Goal: Task Accomplishment & Management: Complete application form

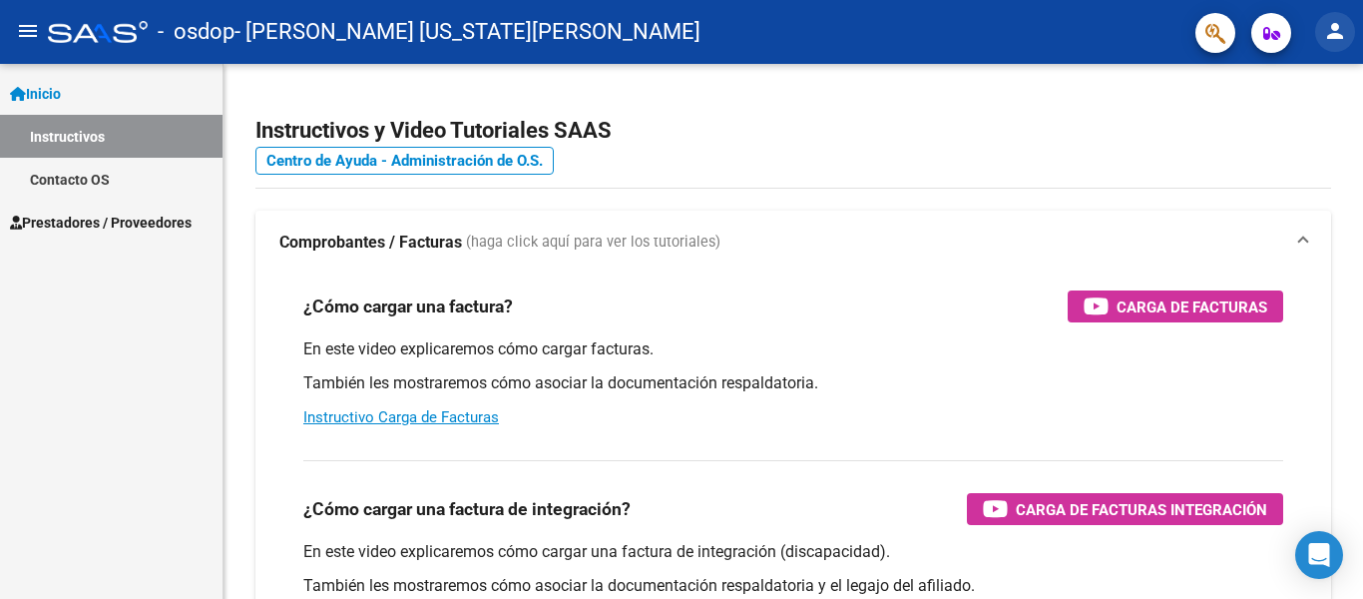
click at [1336, 37] on mat-icon "person" at bounding box center [1336, 31] width 24 height 24
click at [1336, 33] on div at bounding box center [681, 299] width 1363 height 599
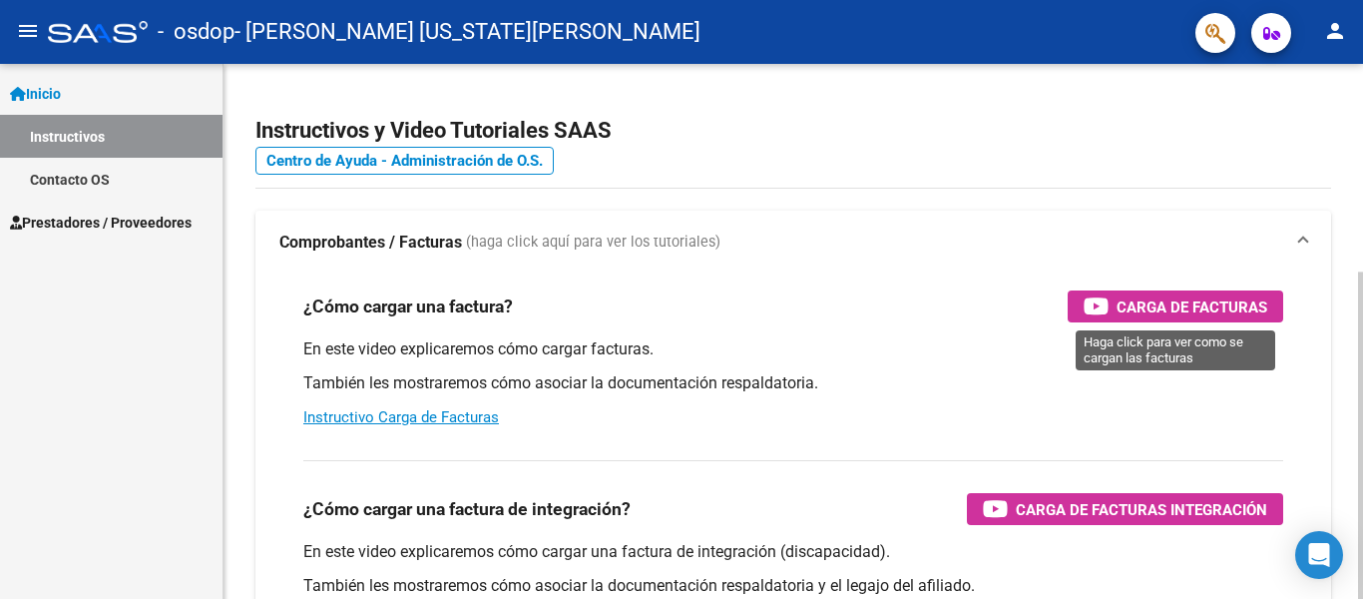
click at [1176, 303] on span "Carga de Facturas" at bounding box center [1192, 306] width 151 height 25
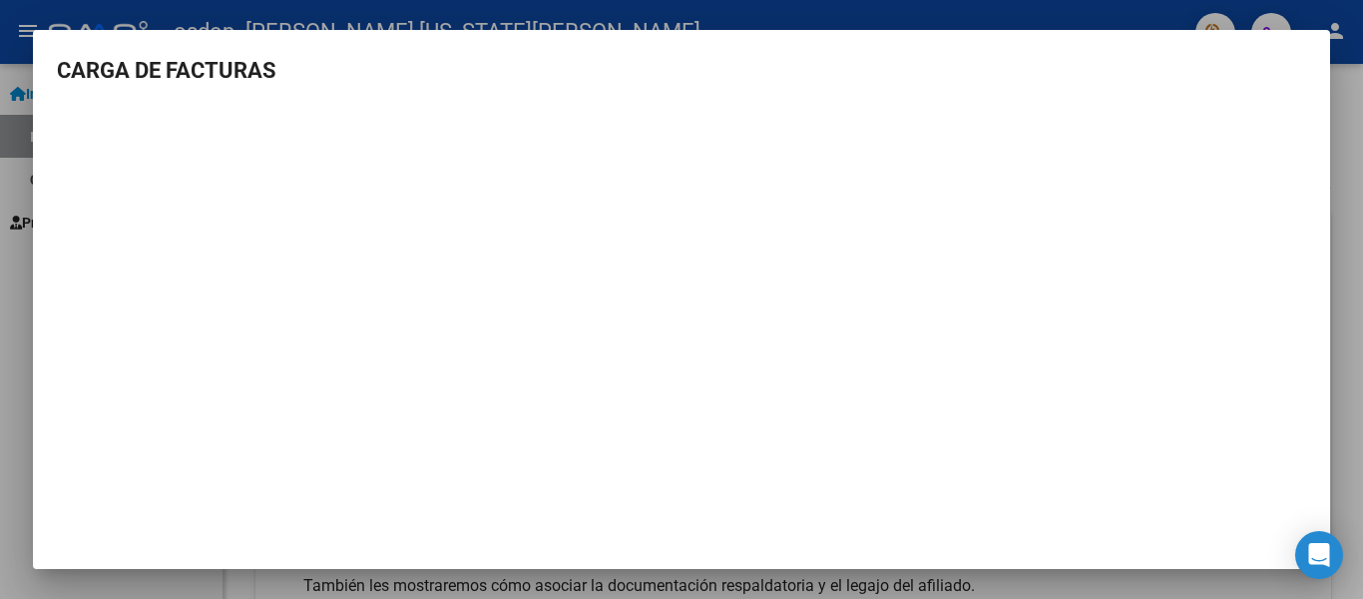
click at [12, 383] on div at bounding box center [681, 299] width 1363 height 599
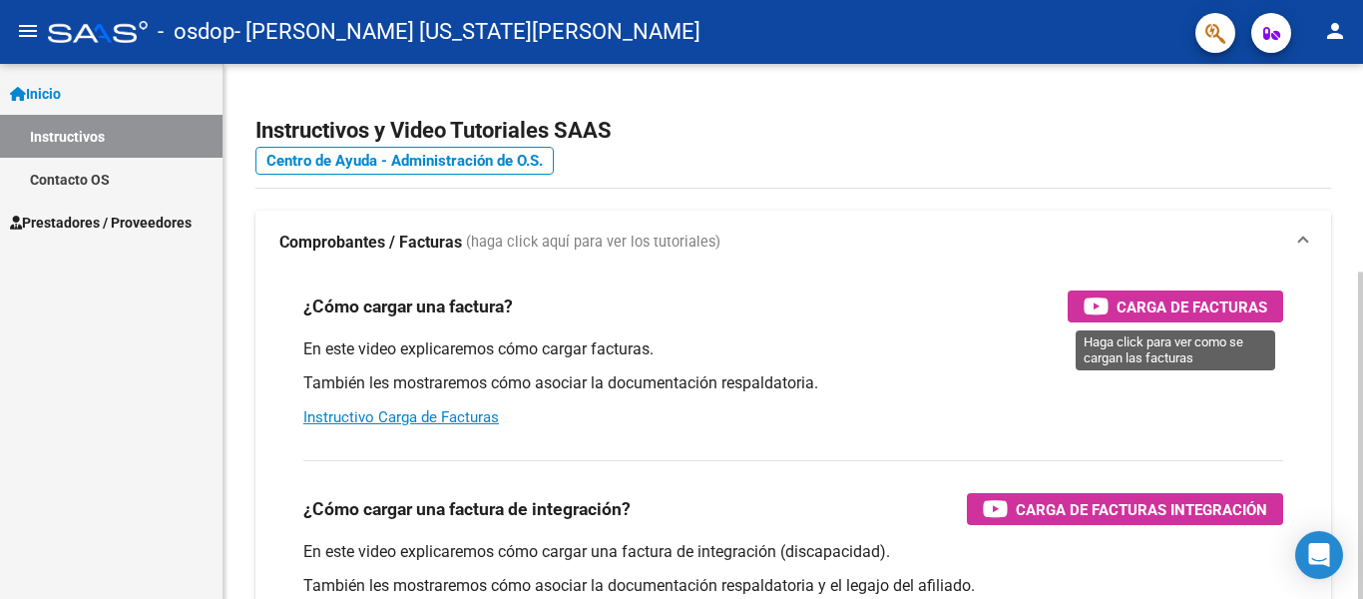
click at [1267, 306] on span "Carga de Facturas" at bounding box center [1192, 306] width 151 height 25
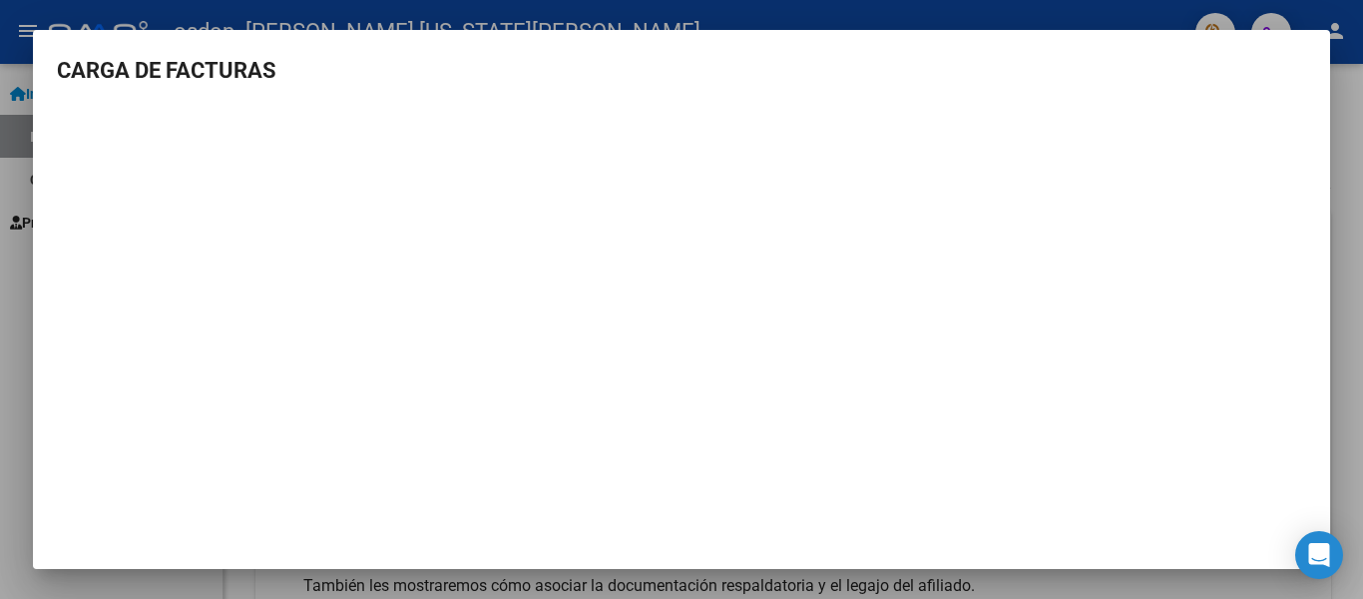
click at [1356, 111] on div at bounding box center [681, 299] width 1363 height 599
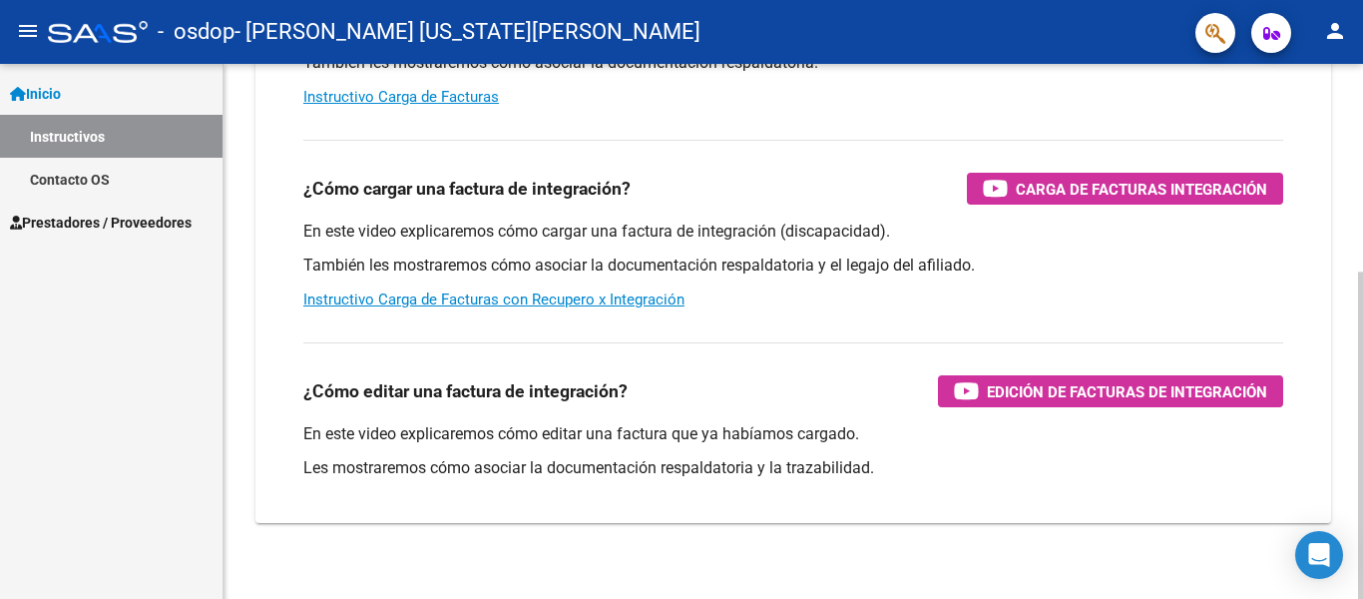
scroll to position [340, 0]
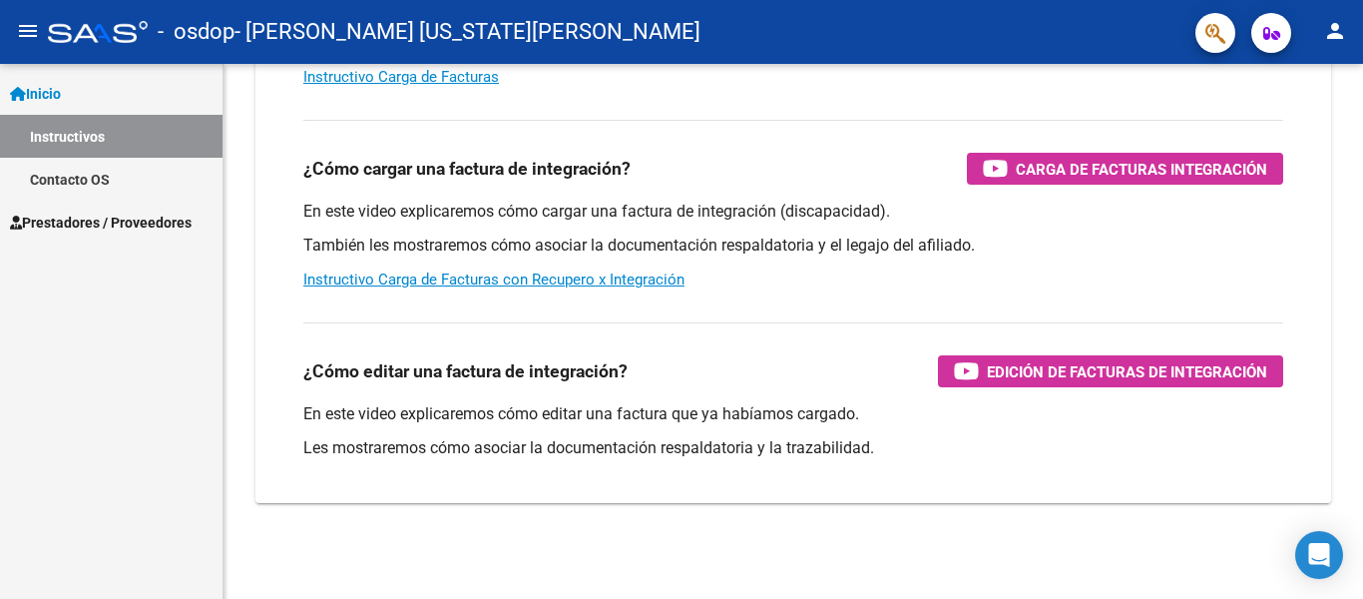
click at [153, 224] on span "Prestadores / Proveedores" at bounding box center [101, 223] width 182 height 22
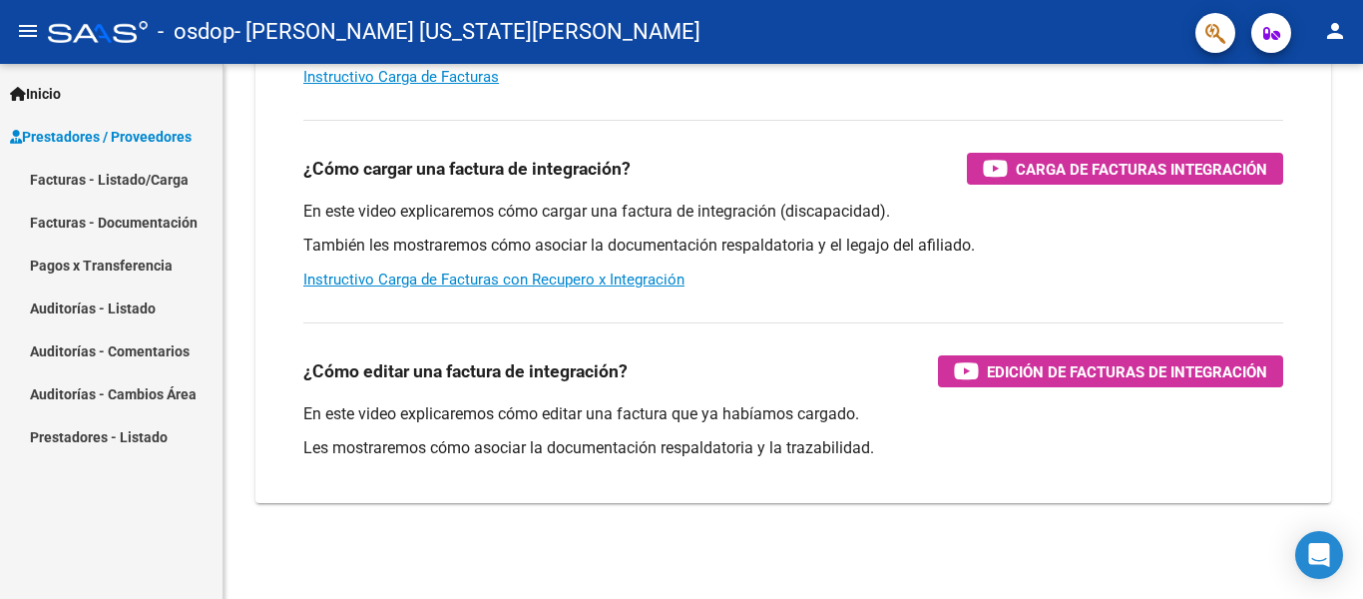
click at [148, 188] on link "Facturas - Listado/Carga" at bounding box center [111, 179] width 223 height 43
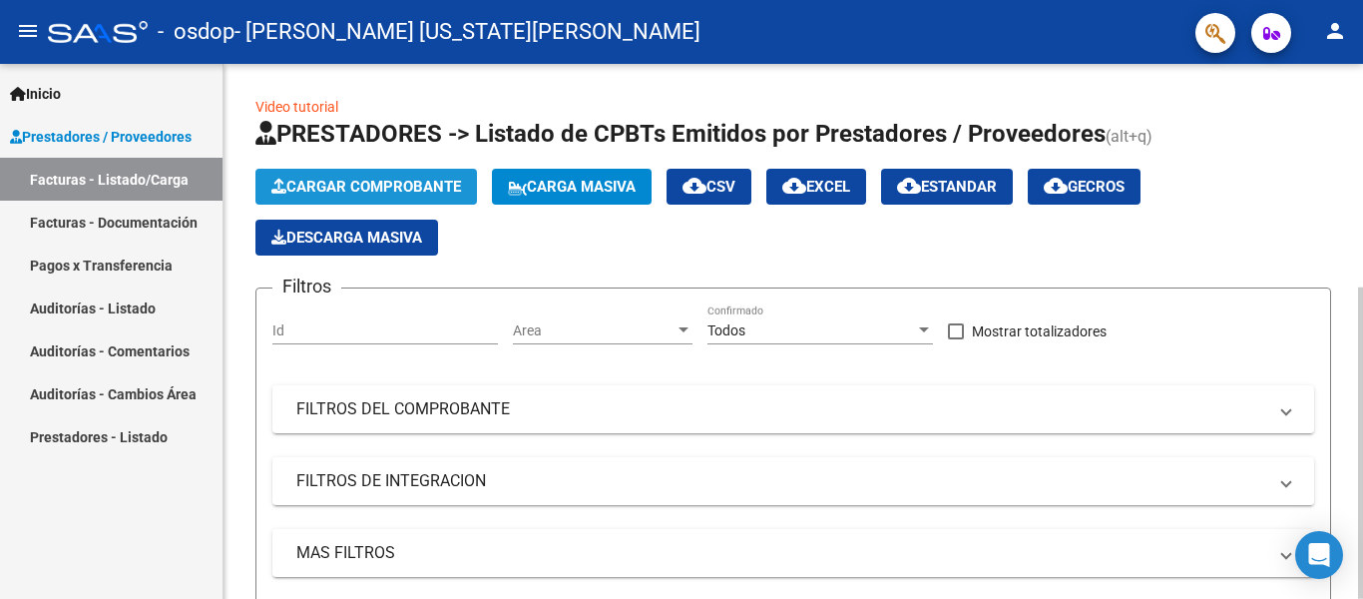
click at [413, 190] on span "Cargar Comprobante" at bounding box center [366, 187] width 190 height 18
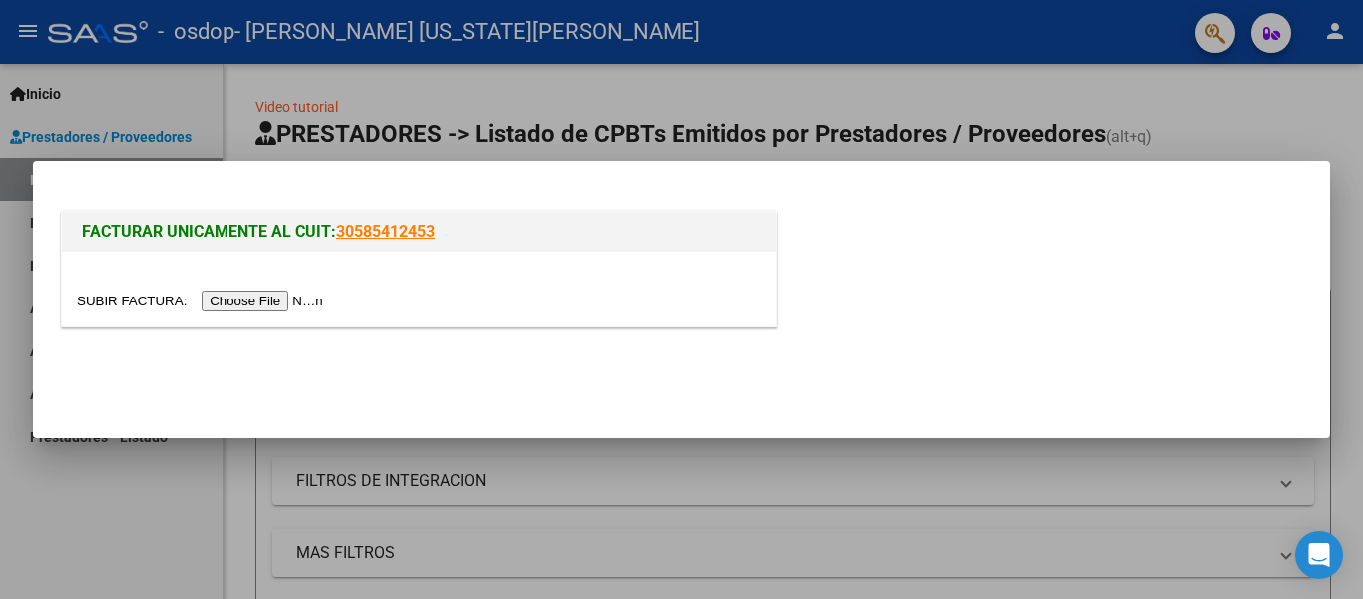
click at [291, 295] on input "file" at bounding box center [203, 300] width 253 height 21
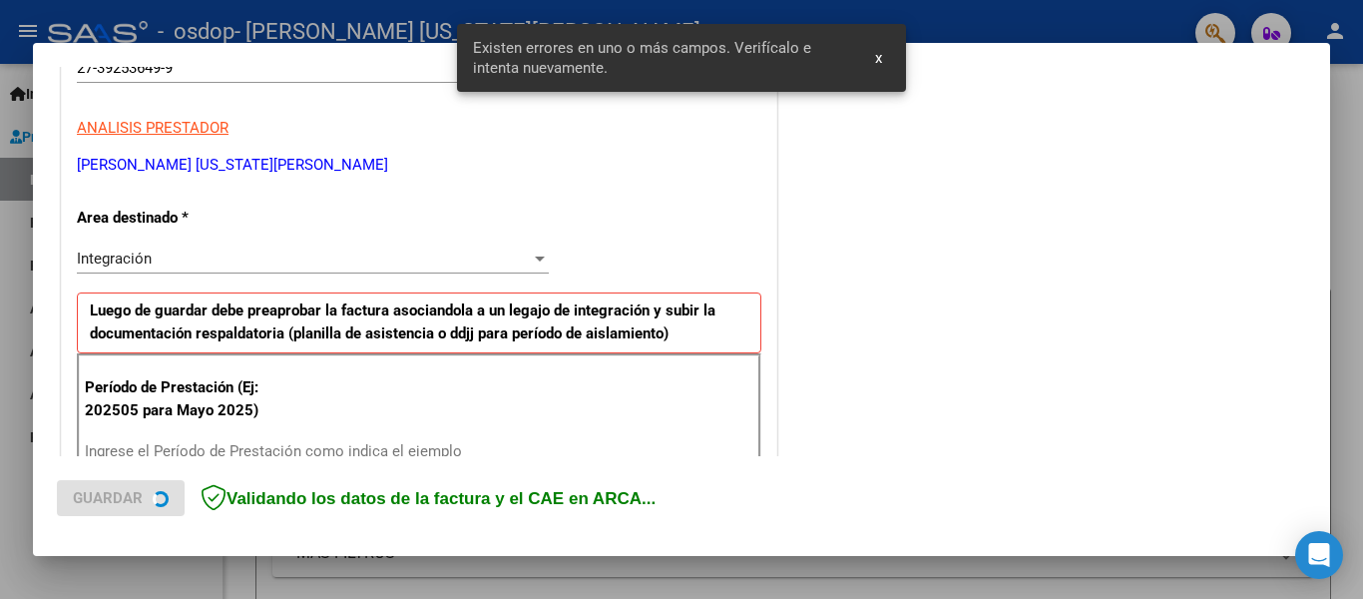
scroll to position [463, 0]
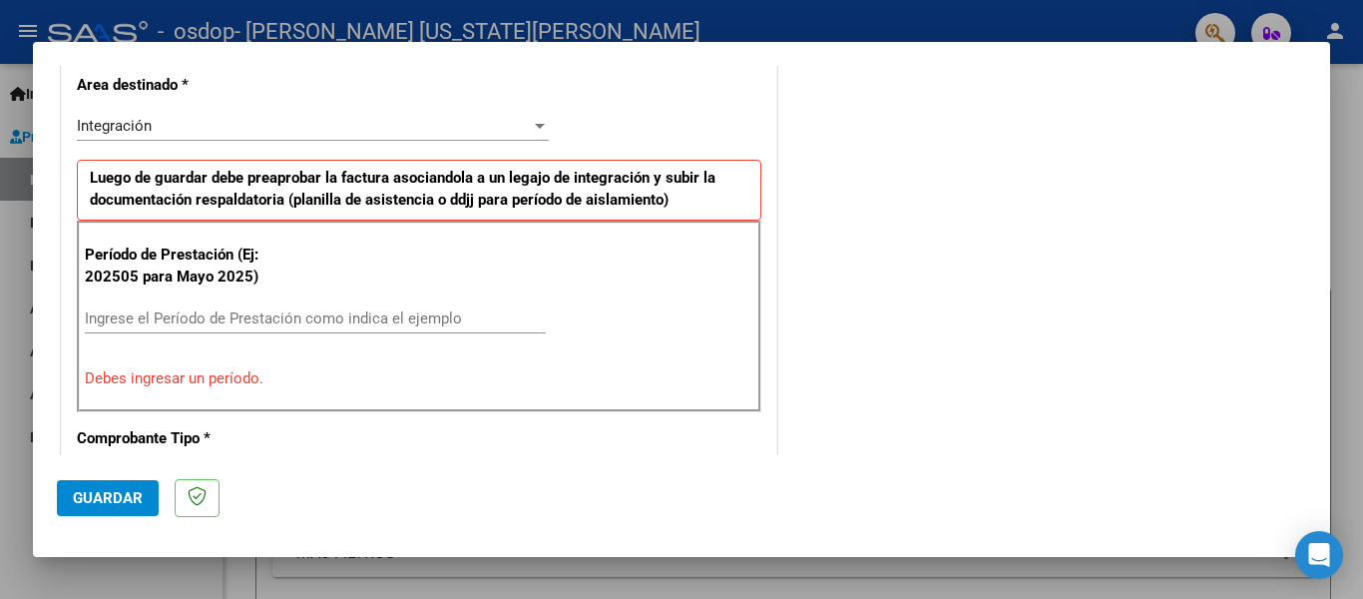
click at [261, 320] on input "Ingrese el Período de Prestación como indica el ejemplo" at bounding box center [315, 318] width 461 height 18
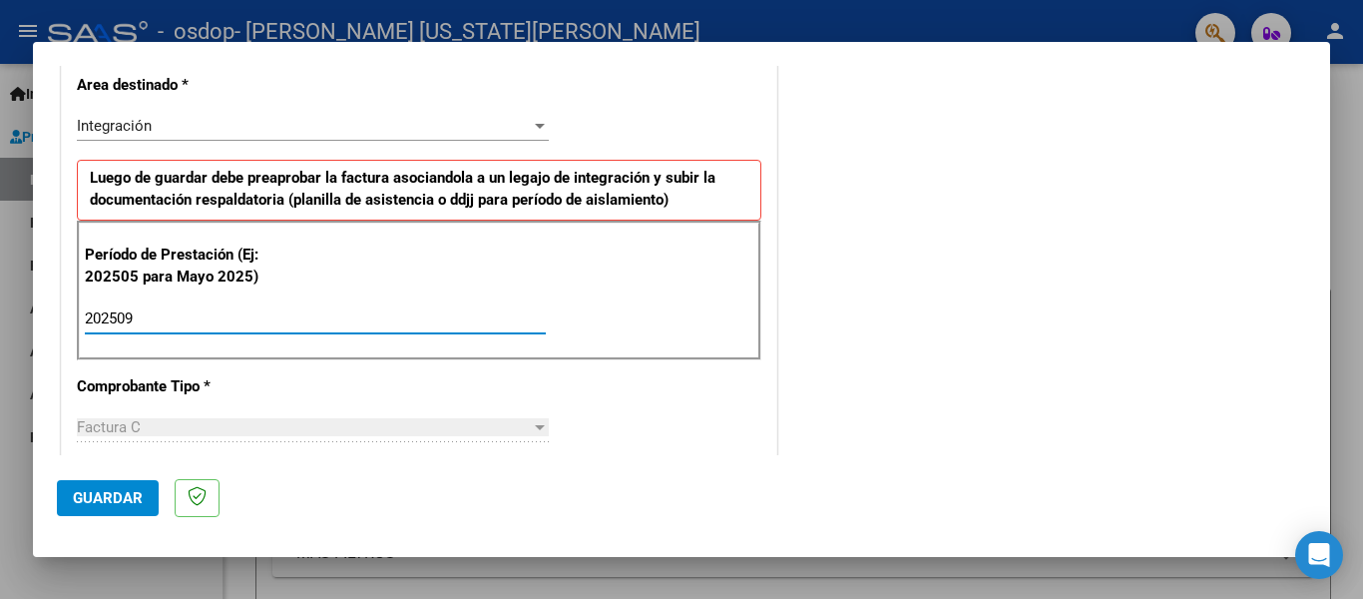
type input "202509"
click at [610, 381] on div "CUIT * 27-39253649-9 Ingresar CUIT ANALISIS PRESTADOR [PERSON_NAME] [US_STATE][…" at bounding box center [419, 603] width 715 height 1502
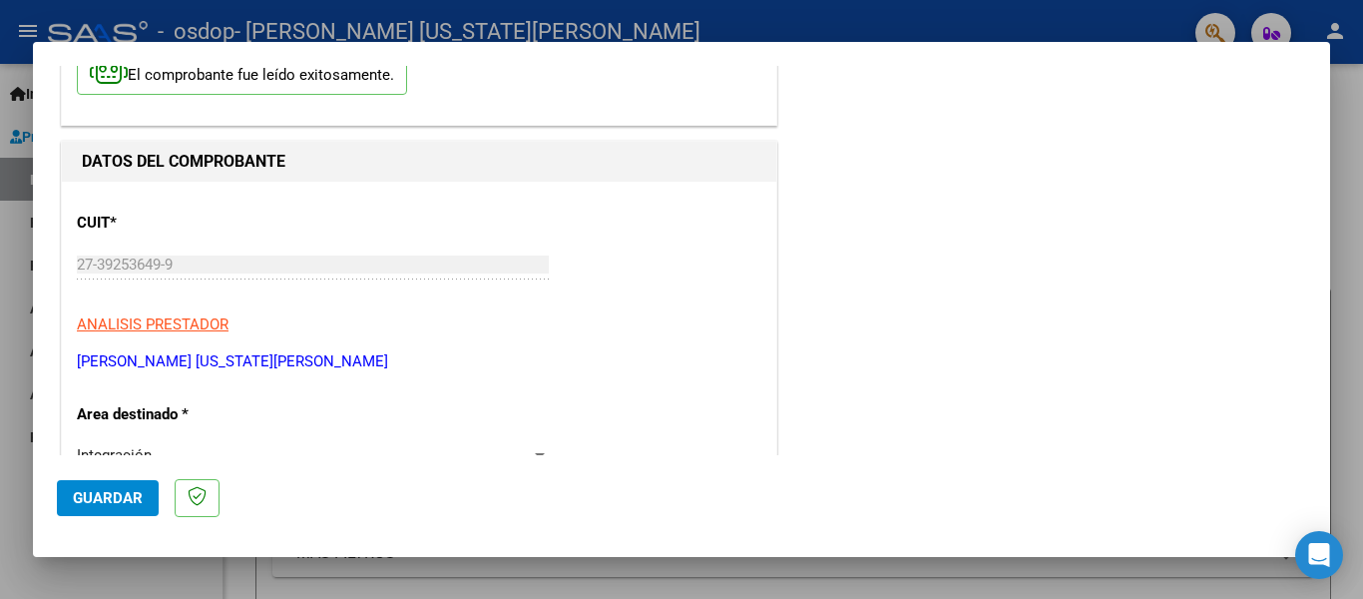
scroll to position [145, 0]
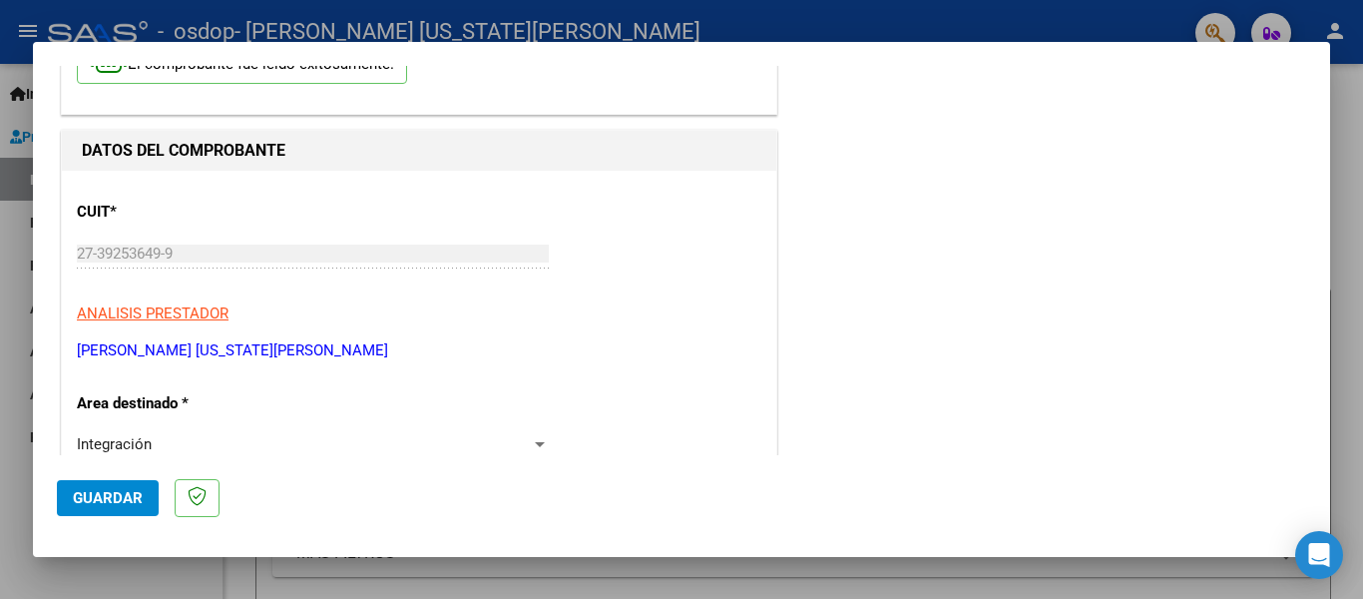
click at [127, 490] on span "Guardar" at bounding box center [108, 498] width 70 height 18
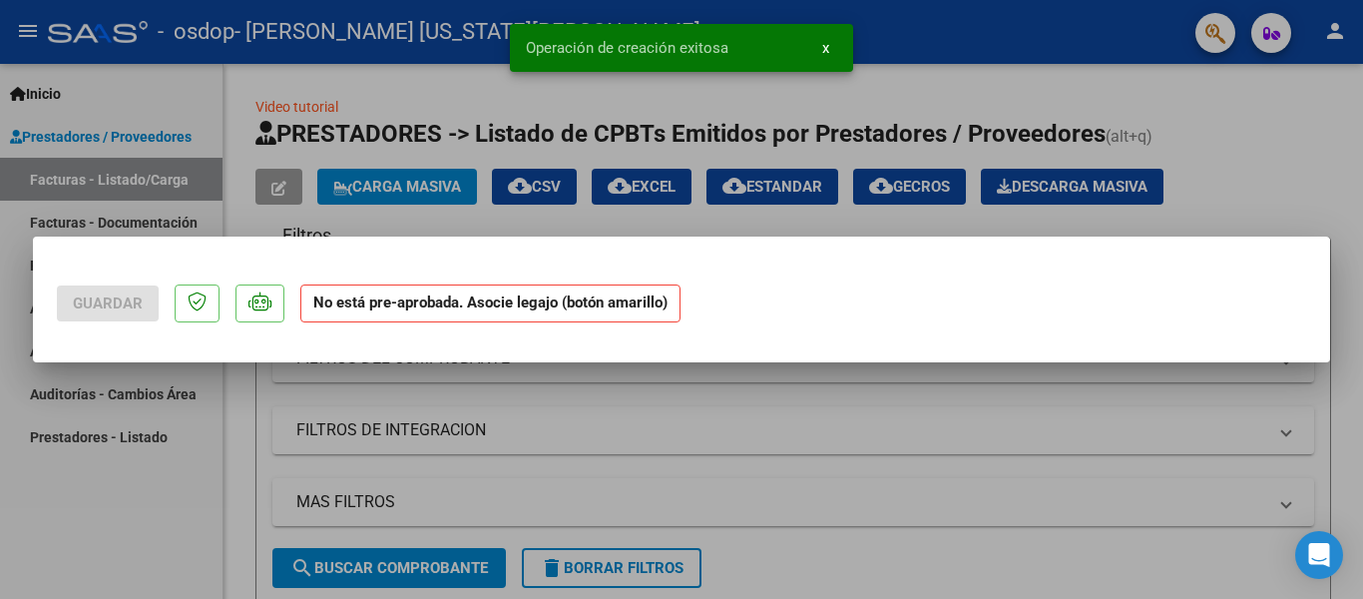
scroll to position [0, 0]
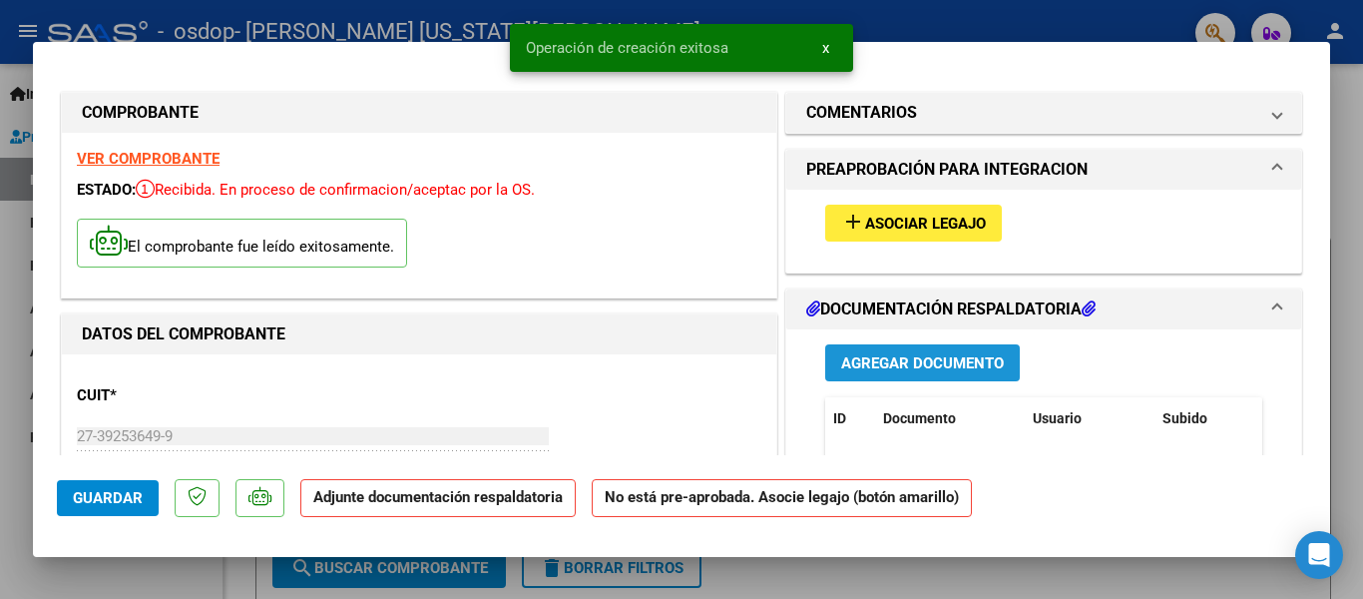
click at [941, 368] on span "Agregar Documento" at bounding box center [922, 363] width 163 height 18
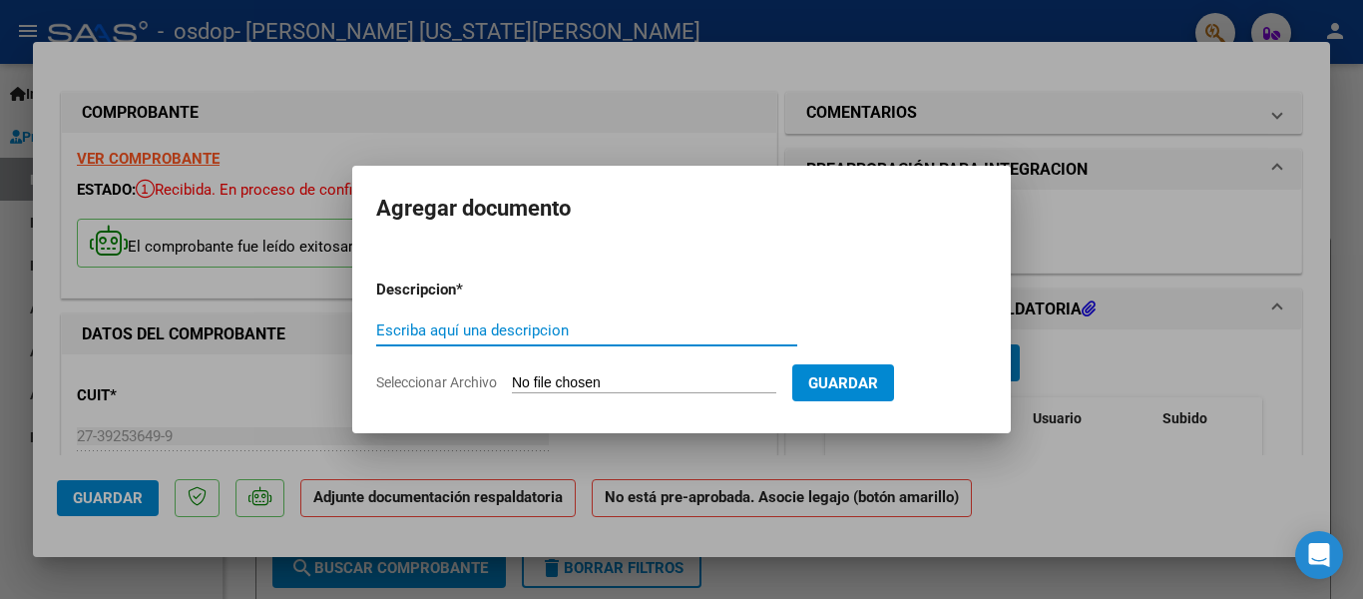
click at [690, 381] on input "Seleccionar Archivo" at bounding box center [644, 383] width 265 height 19
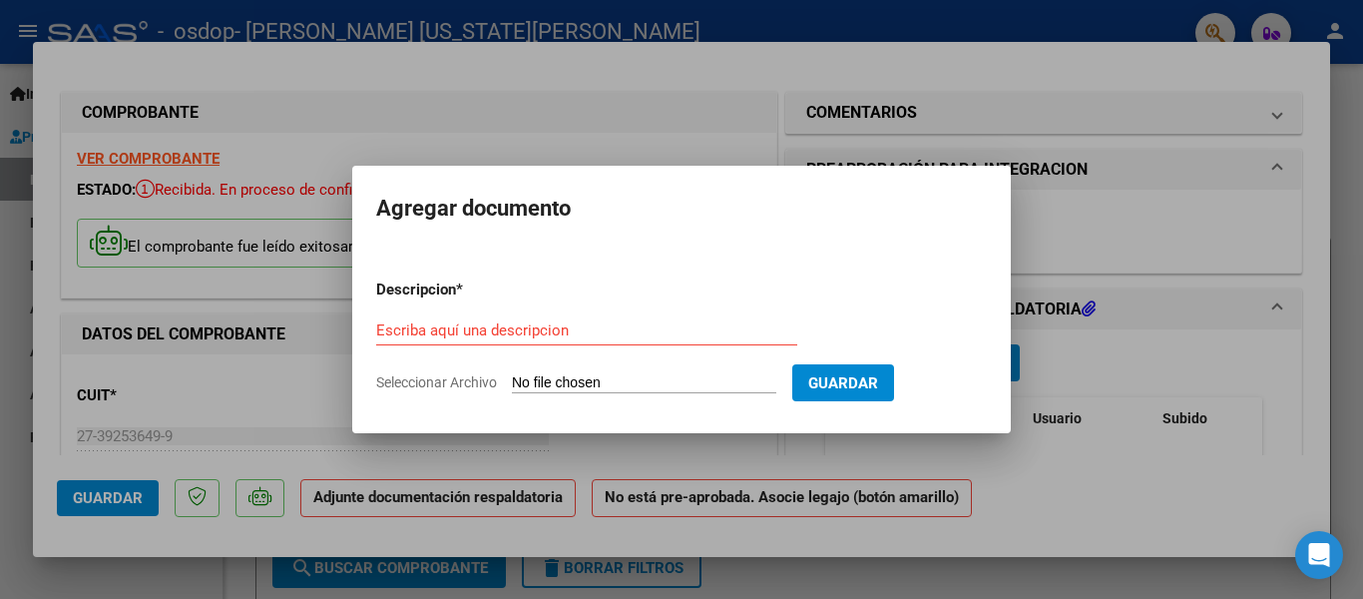
type input "C:\fakepath\ASISTENCIA SEPTIEMBRE.pdf"
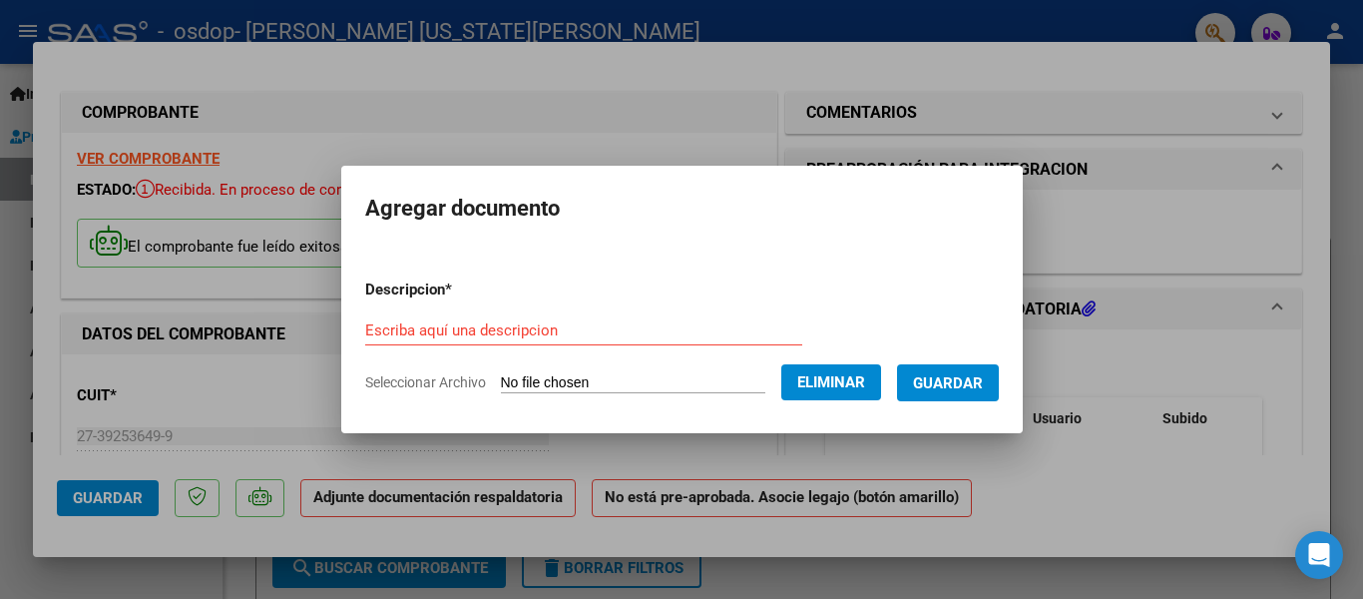
click at [547, 310] on form "Descripcion * Escriba aquí una descripcion Seleccionar Archivo Eliminar Guardar" at bounding box center [682, 337] width 634 height 146
click at [553, 317] on div "Escriba aquí una descripcion" at bounding box center [583, 330] width 437 height 30
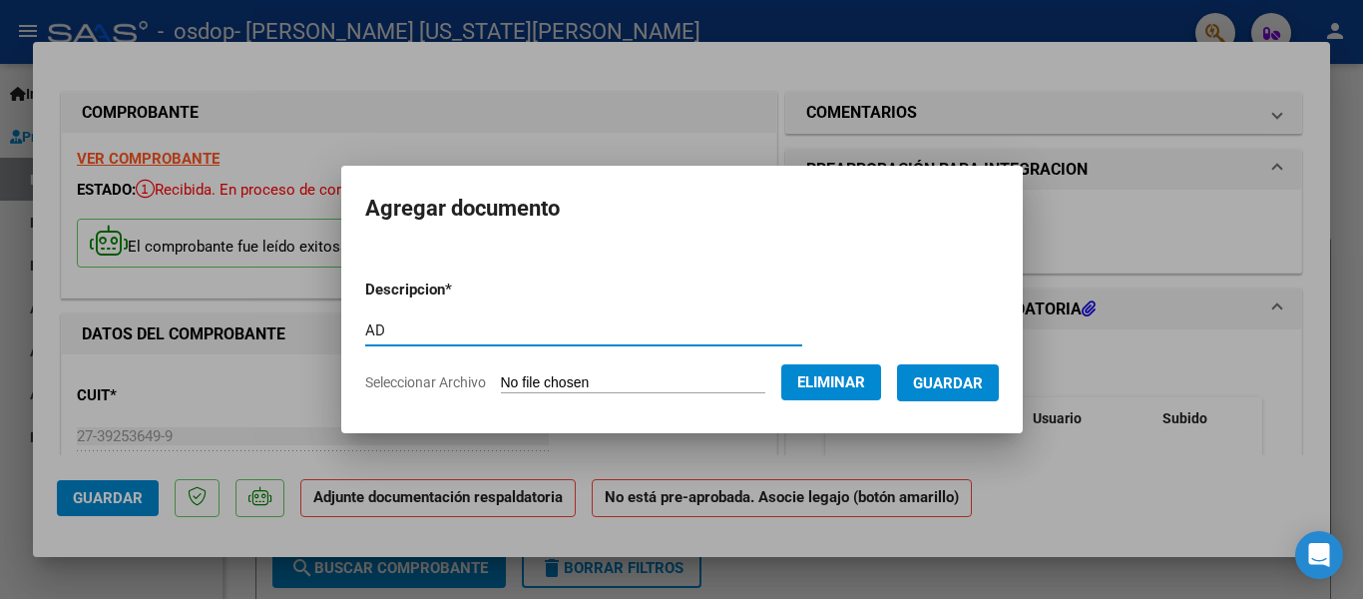
type input "A"
type input "adjunto asistencia mes [DATE]"
click at [971, 384] on span "Guardar" at bounding box center [948, 383] width 70 height 18
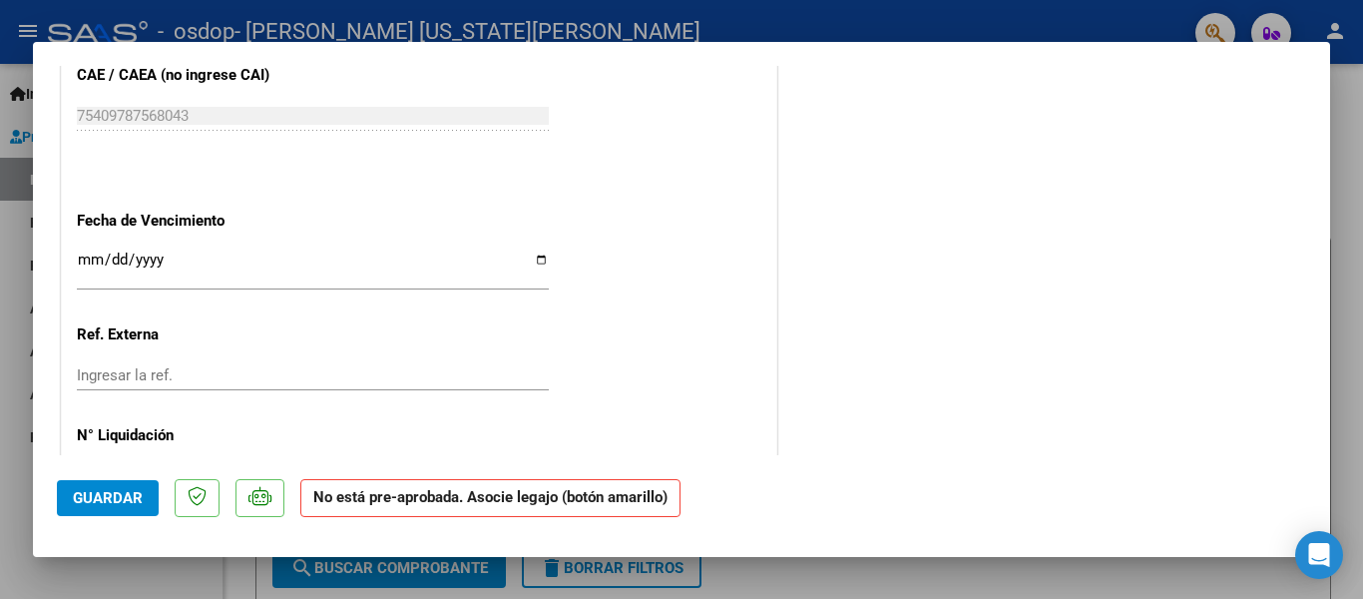
scroll to position [1320, 0]
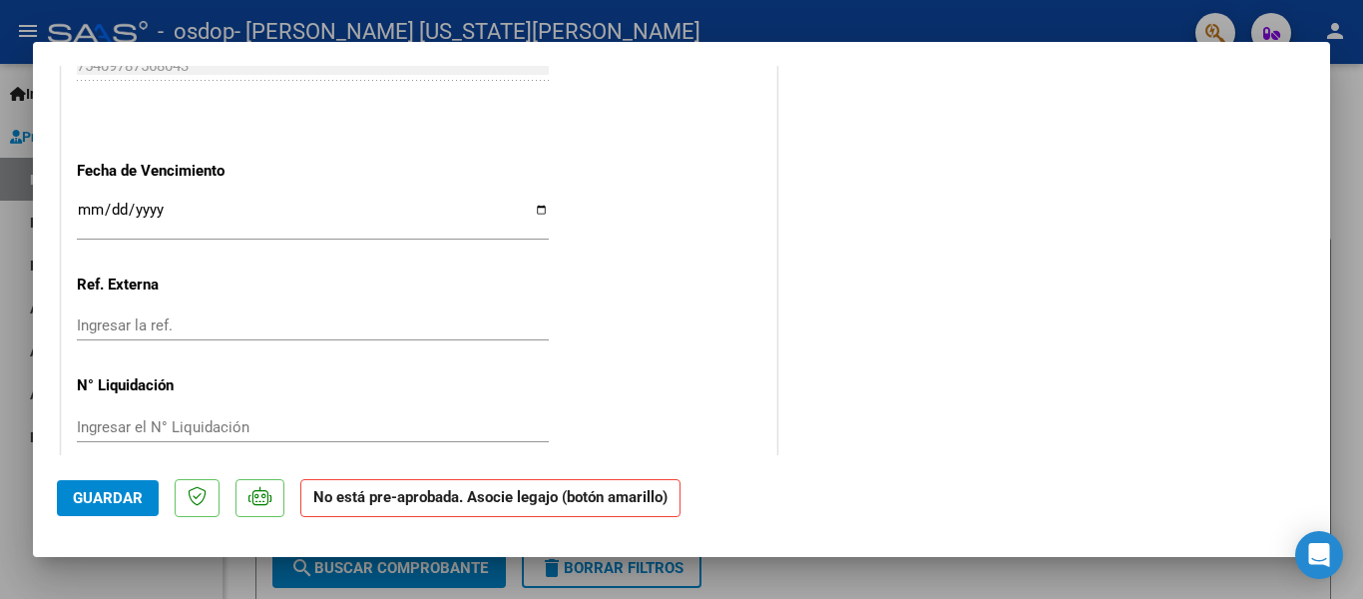
click at [118, 498] on span "Guardar" at bounding box center [108, 498] width 70 height 18
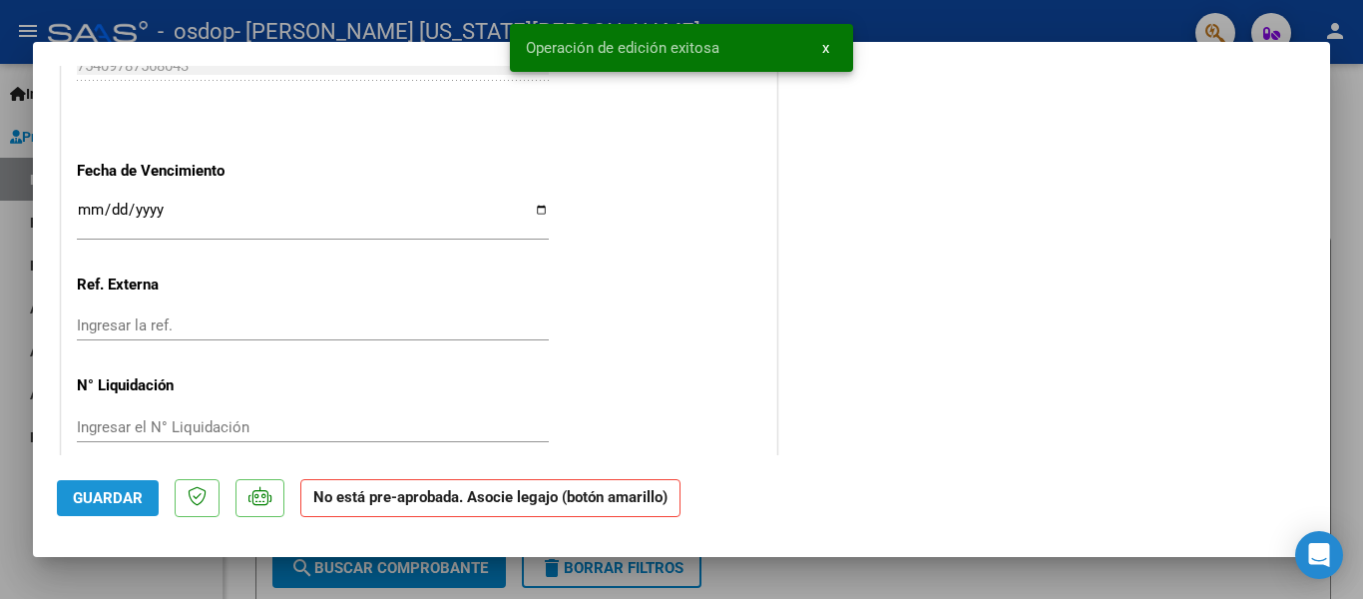
click at [125, 494] on span "Guardar" at bounding box center [108, 498] width 70 height 18
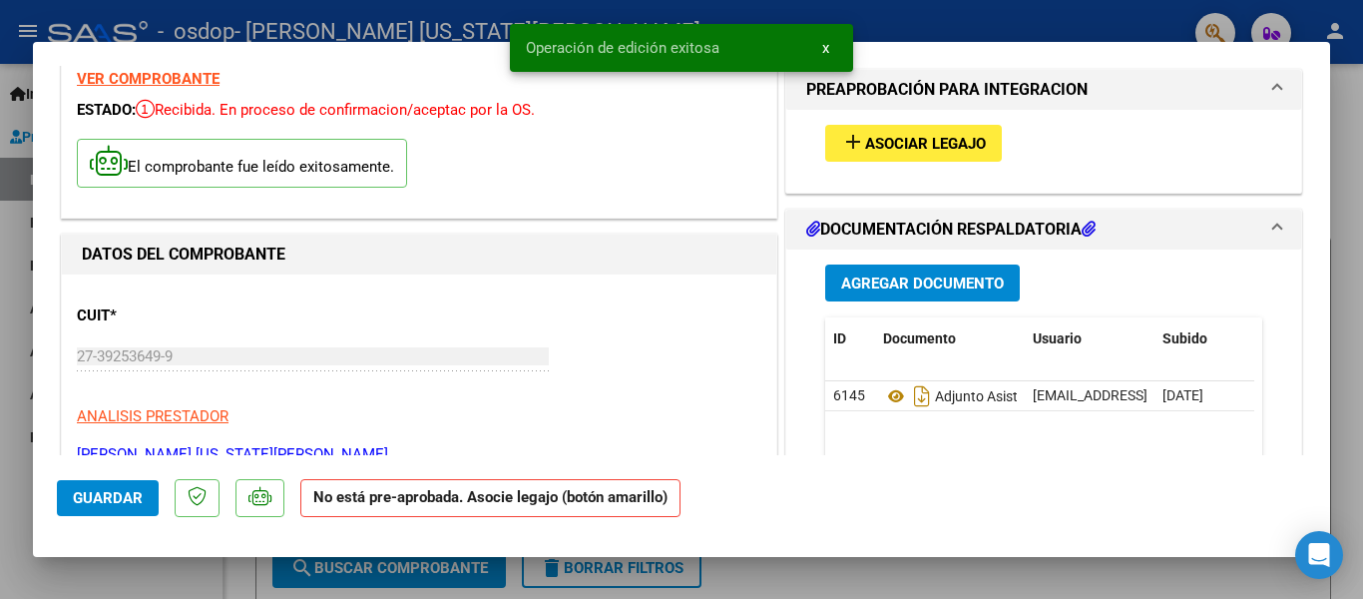
scroll to position [0, 0]
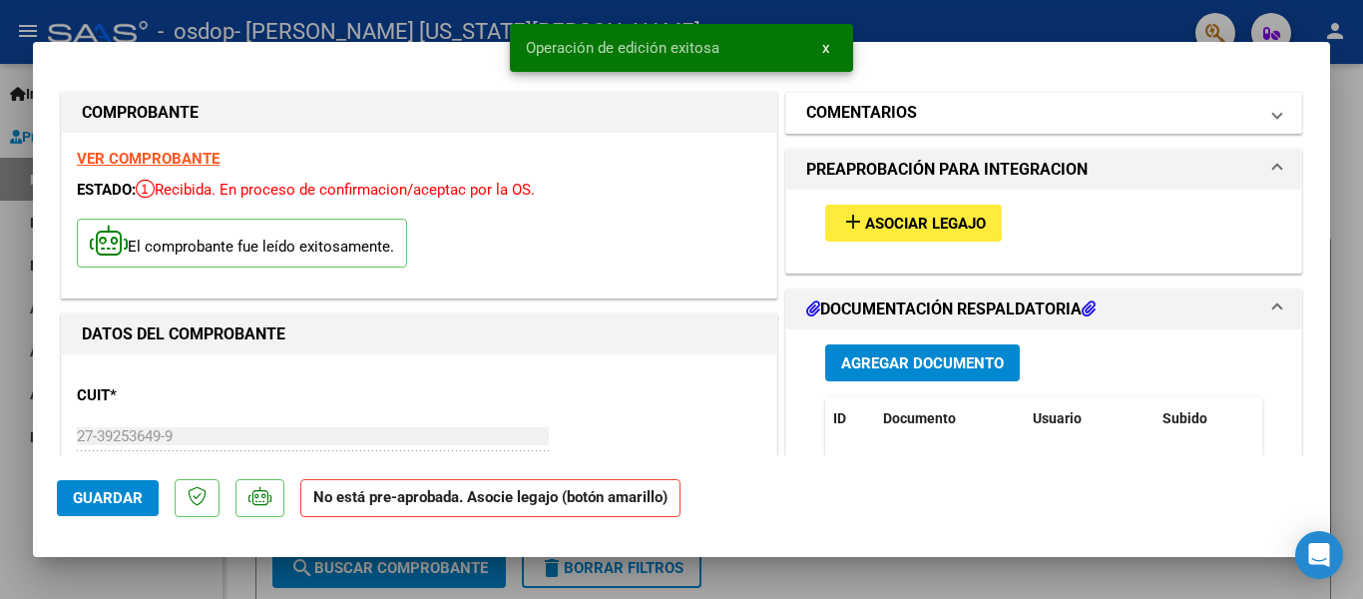
click at [1251, 113] on span "COMENTARIOS" at bounding box center [1039, 113] width 467 height 24
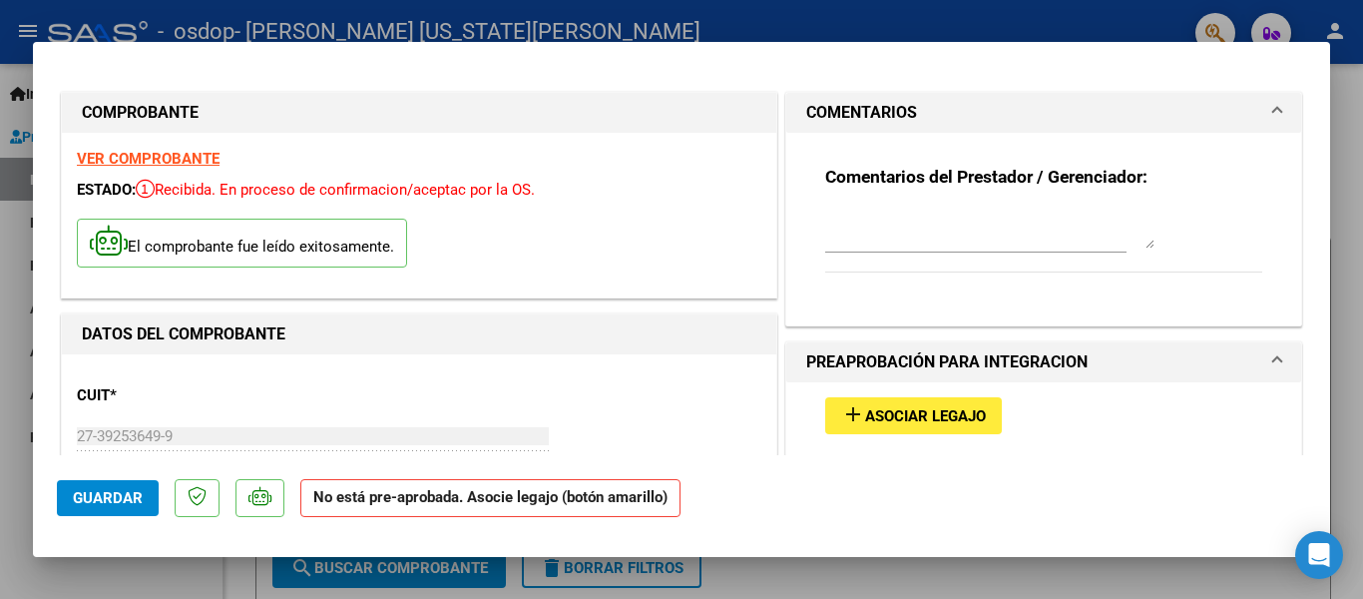
click at [1253, 114] on span "COMENTARIOS" at bounding box center [1039, 113] width 467 height 24
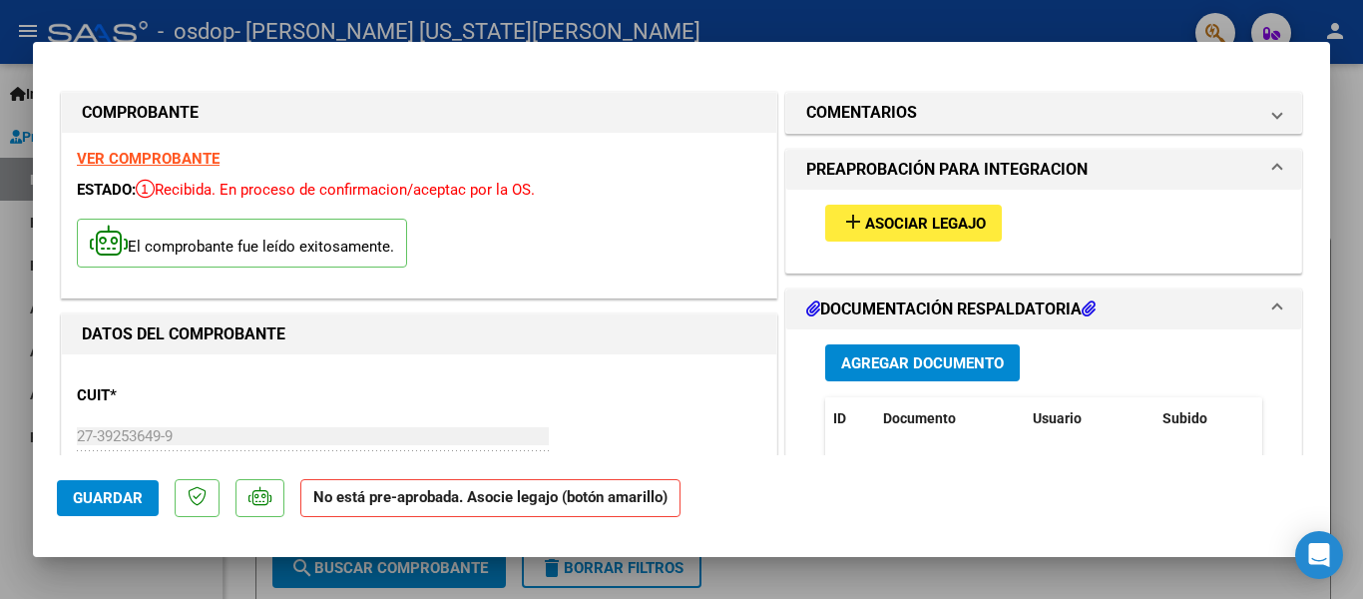
click at [1269, 167] on mat-expansion-panel-header "PREAPROBACIÓN PARA INTEGRACION" at bounding box center [1044, 170] width 515 height 40
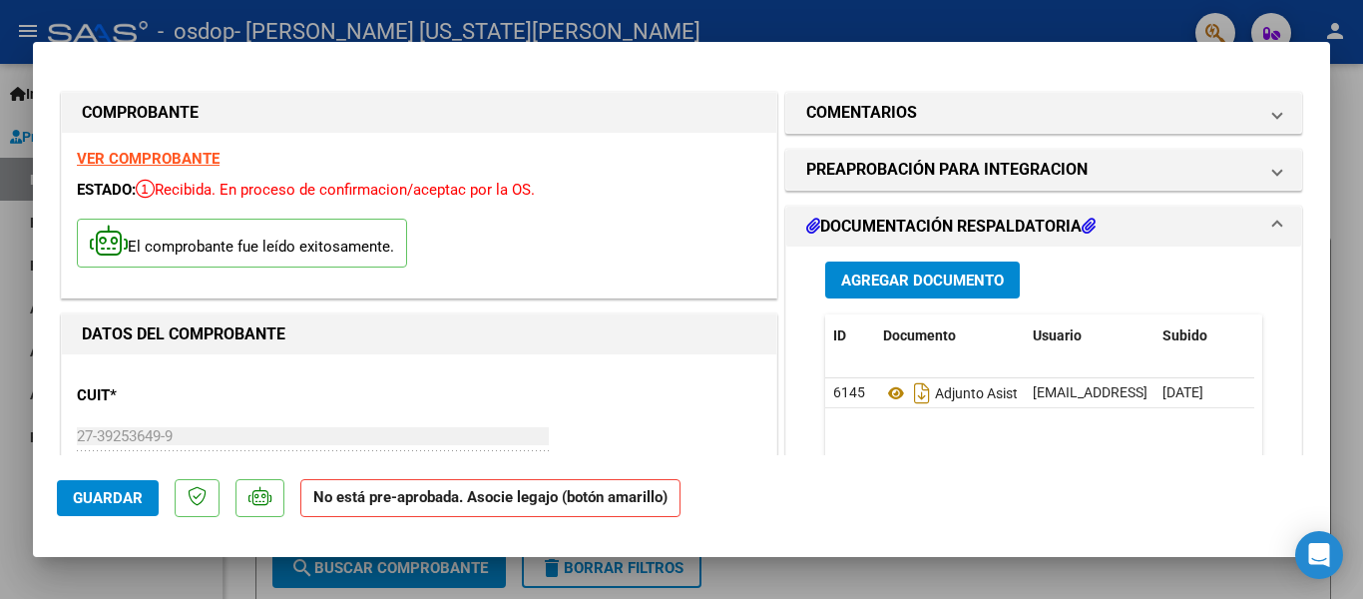
click at [751, 576] on div at bounding box center [681, 299] width 1363 height 599
type input "$ 0,00"
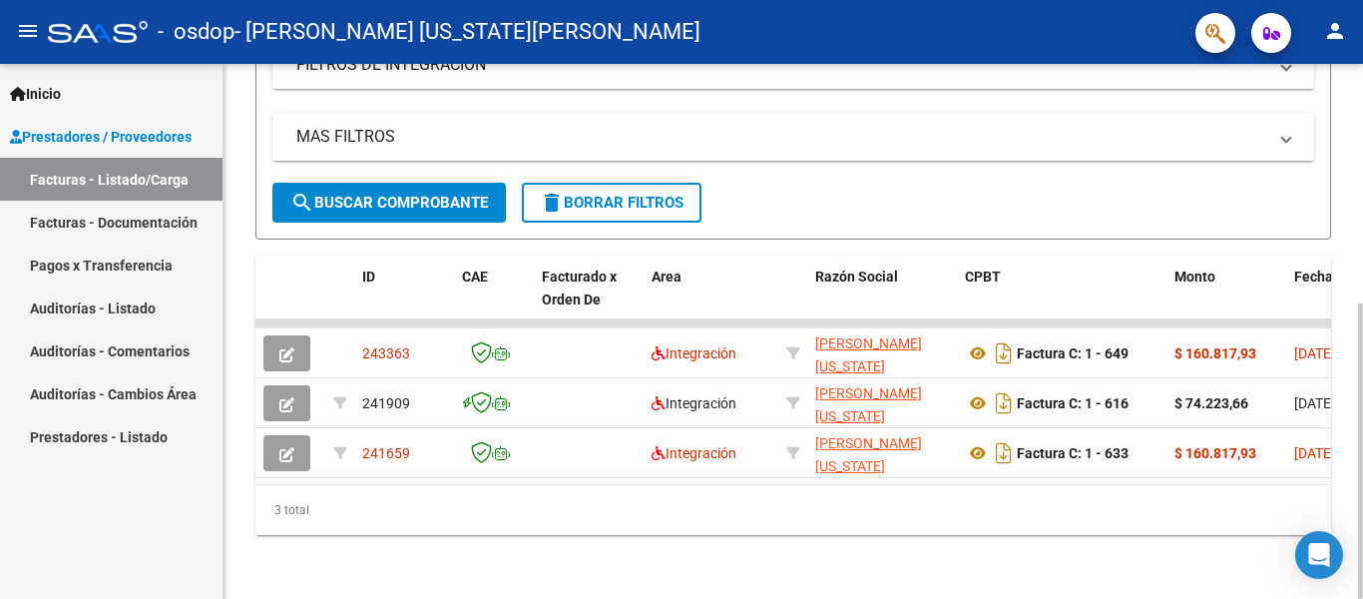
scroll to position [433, 0]
click at [1330, 31] on mat-icon "person" at bounding box center [1336, 31] width 24 height 24
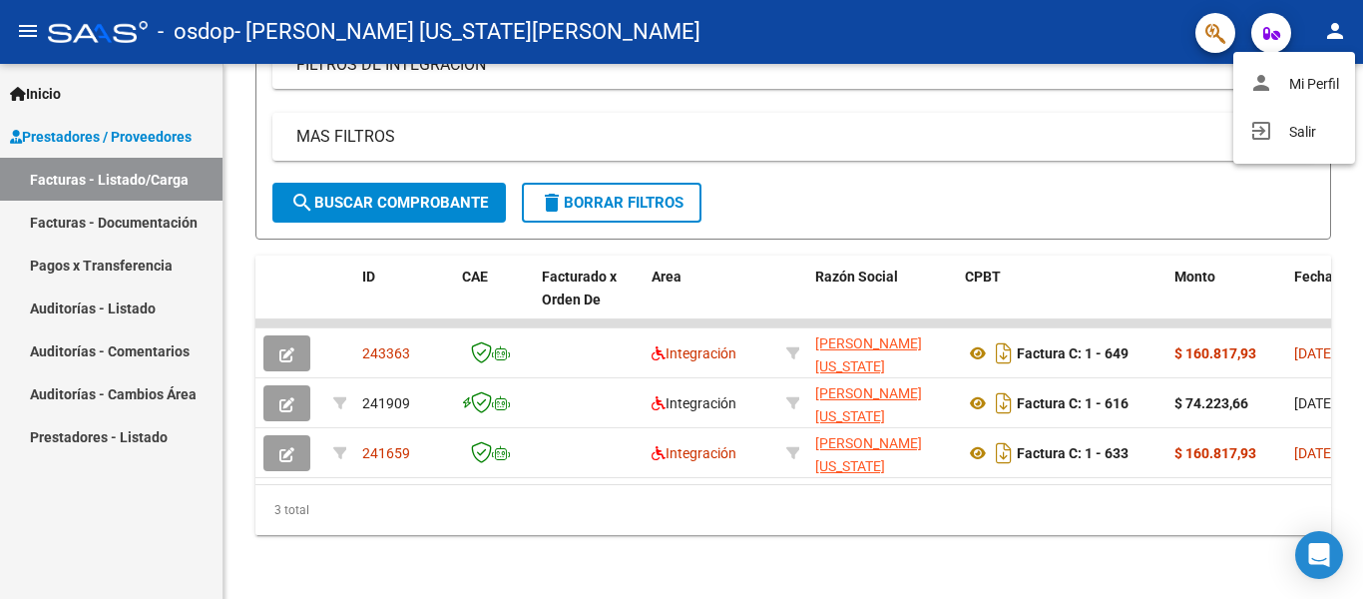
click at [121, 272] on div at bounding box center [681, 299] width 1363 height 599
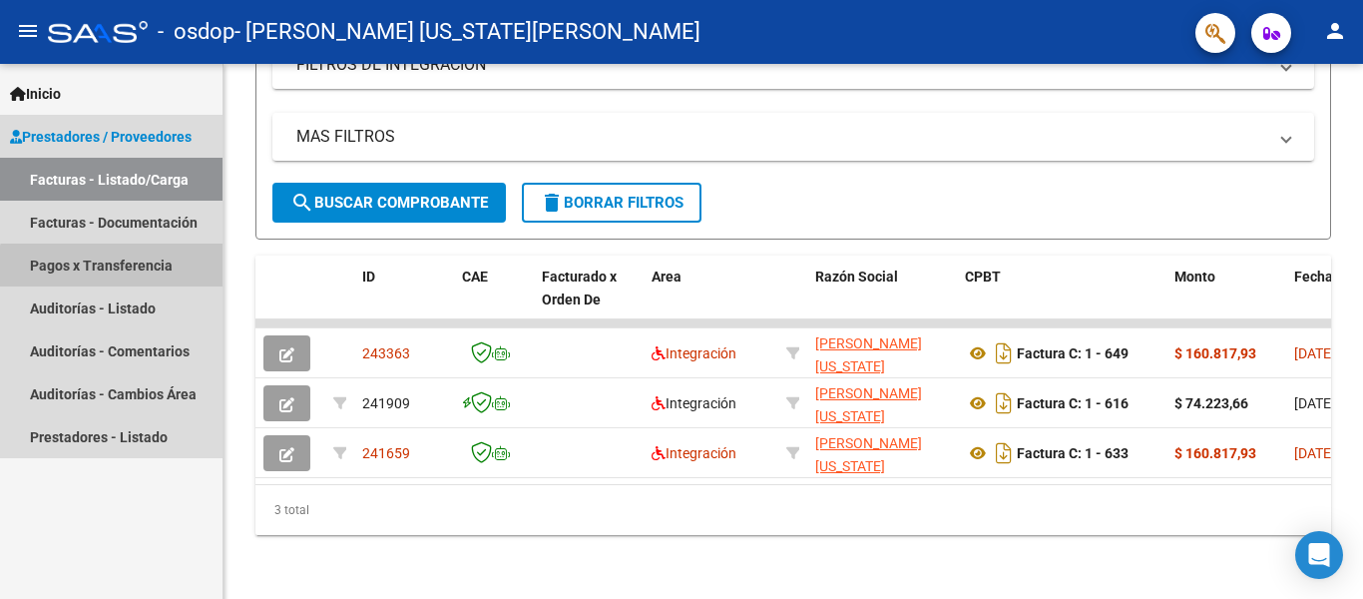
click at [121, 272] on link "Pagos x Transferencia" at bounding box center [111, 265] width 223 height 43
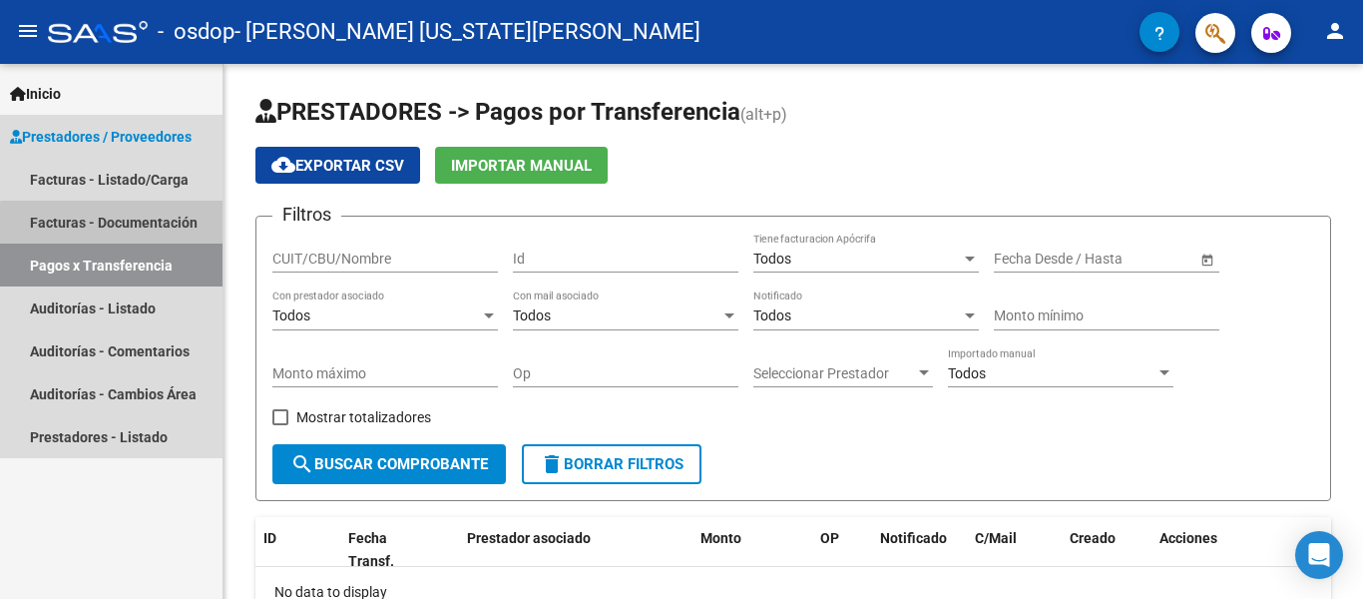
click at [117, 229] on link "Facturas - Documentación" at bounding box center [111, 222] width 223 height 43
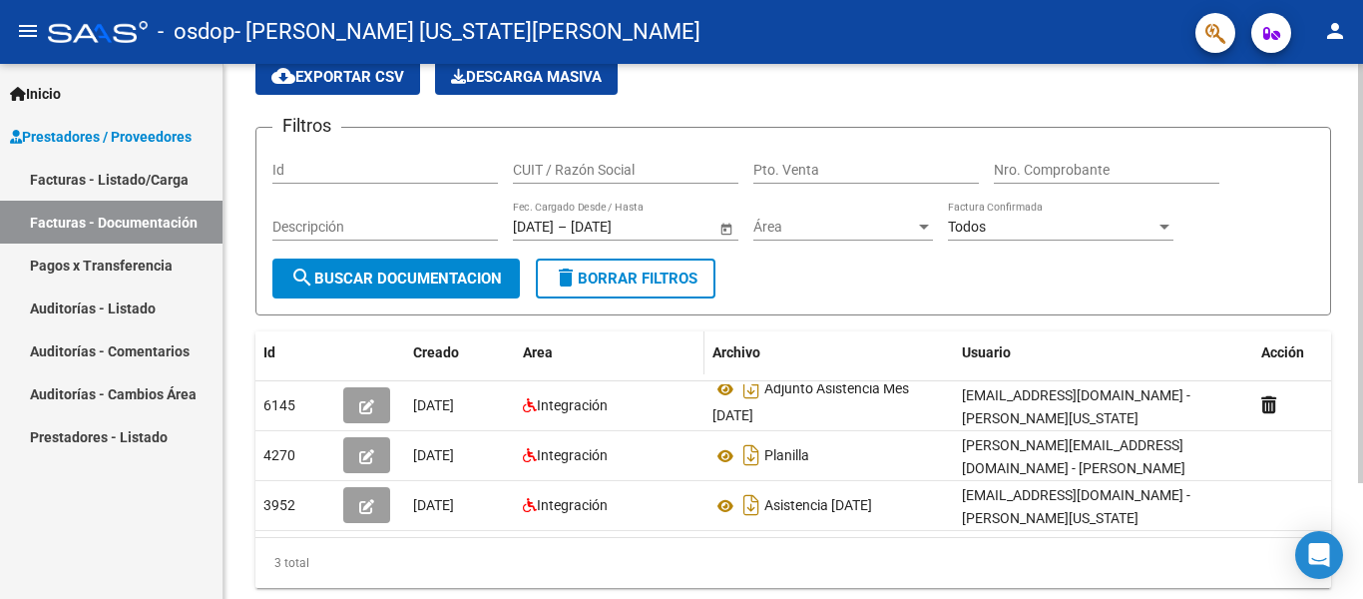
scroll to position [100, 0]
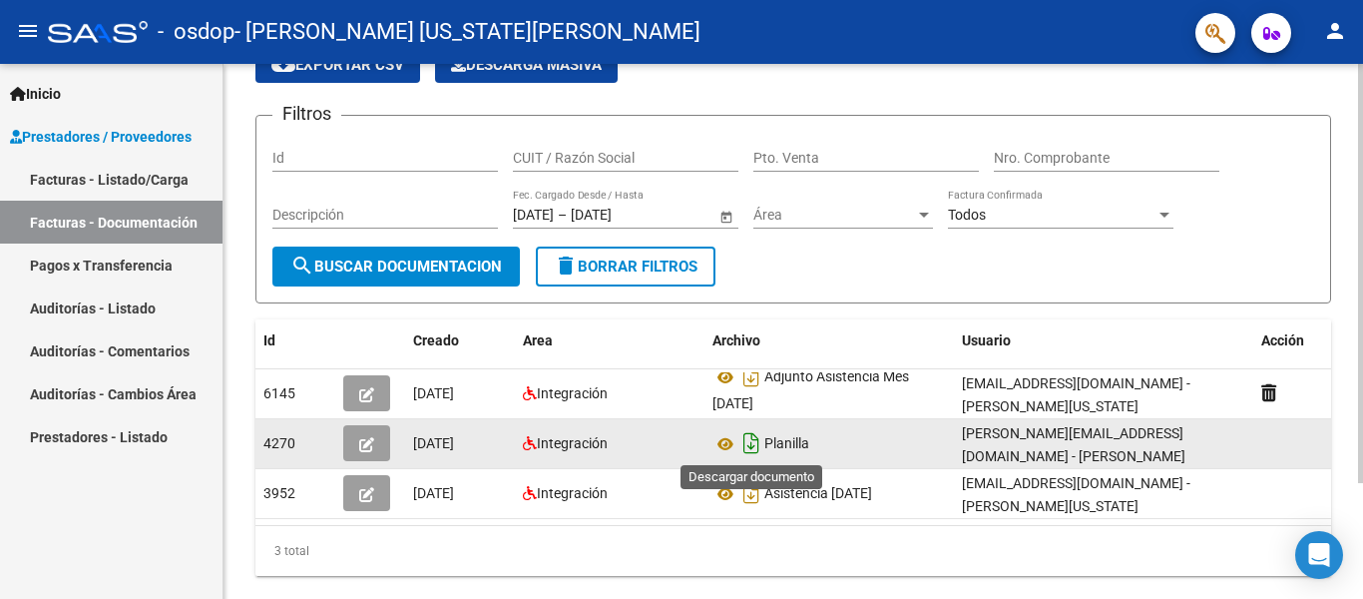
click at [747, 445] on icon "Descargar documento" at bounding box center [752, 443] width 26 height 32
click at [723, 441] on icon at bounding box center [726, 444] width 26 height 24
click at [729, 441] on icon at bounding box center [726, 444] width 26 height 24
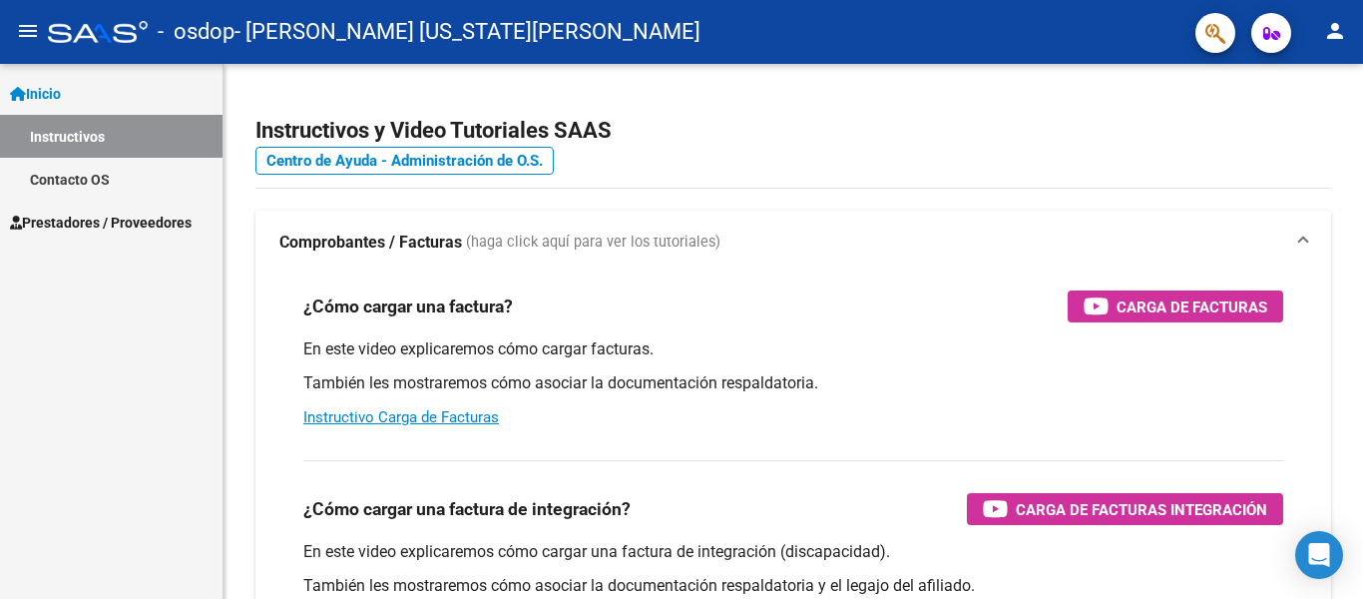
click at [1339, 35] on mat-icon "person" at bounding box center [1336, 31] width 24 height 24
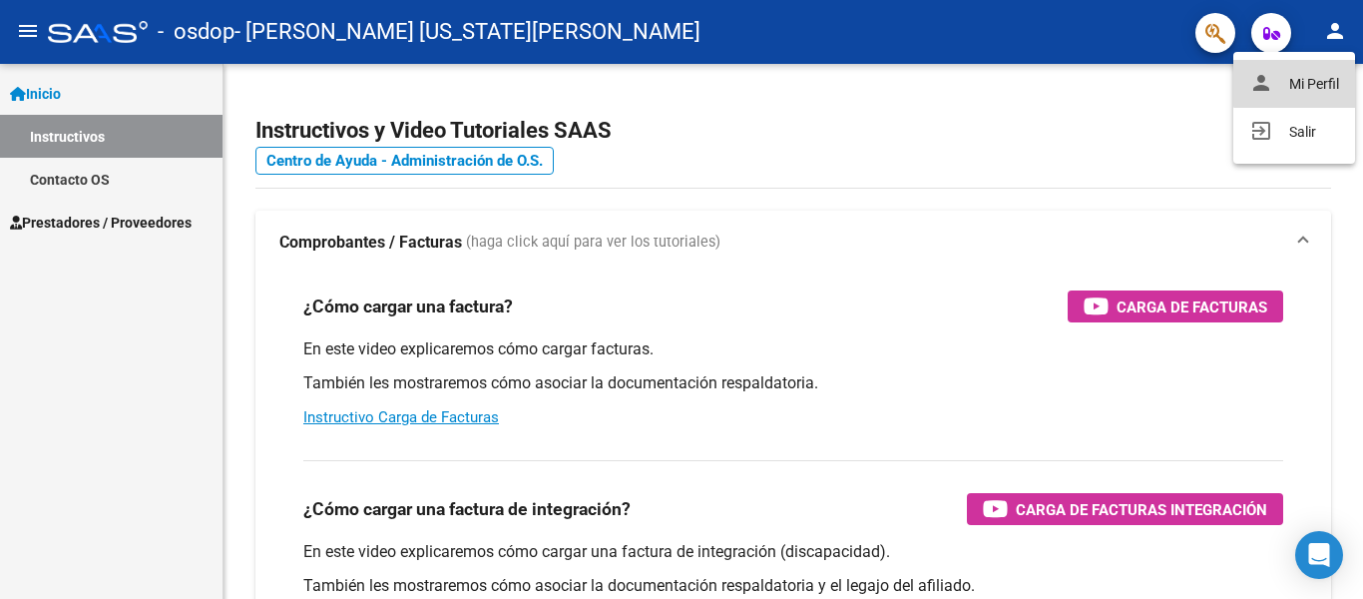
click at [1322, 79] on button "person Mi Perfil" at bounding box center [1295, 84] width 122 height 48
